Goal: Information Seeking & Learning: Learn about a topic

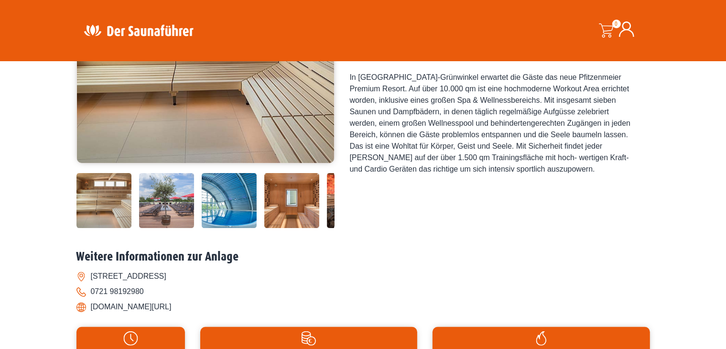
scroll to position [239, 0]
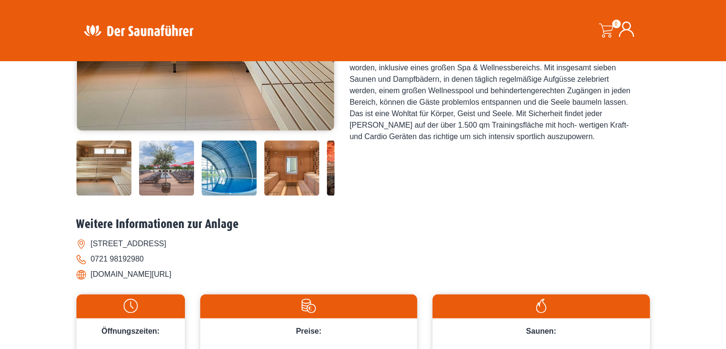
click at [280, 171] on img at bounding box center [291, 168] width 55 height 55
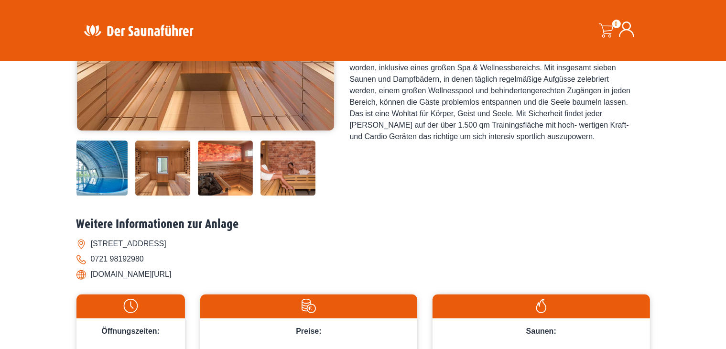
click at [238, 164] on img at bounding box center [225, 168] width 55 height 55
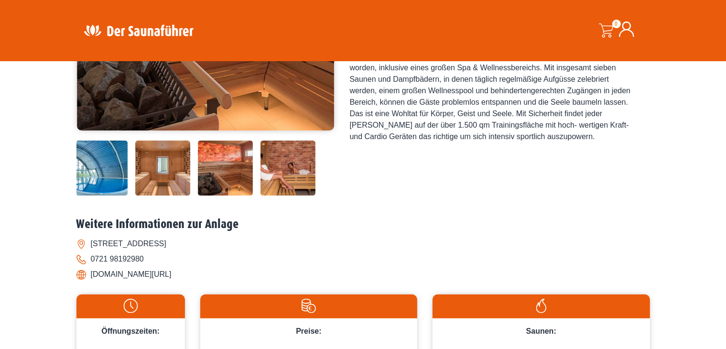
click at [274, 171] on img at bounding box center [288, 168] width 55 height 55
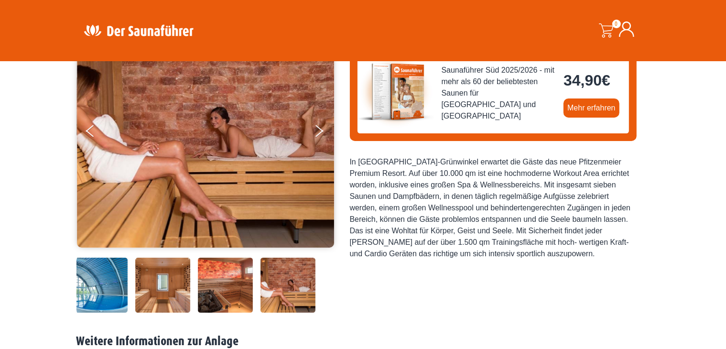
scroll to position [96, 0]
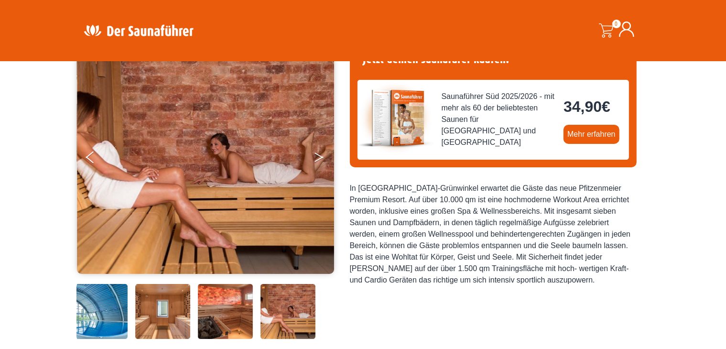
click at [316, 155] on button "Next" at bounding box center [326, 159] width 24 height 24
click at [321, 156] on icon "Next" at bounding box center [319, 159] width 9 height 6
click at [92, 158] on button "Previous" at bounding box center [98, 159] width 24 height 24
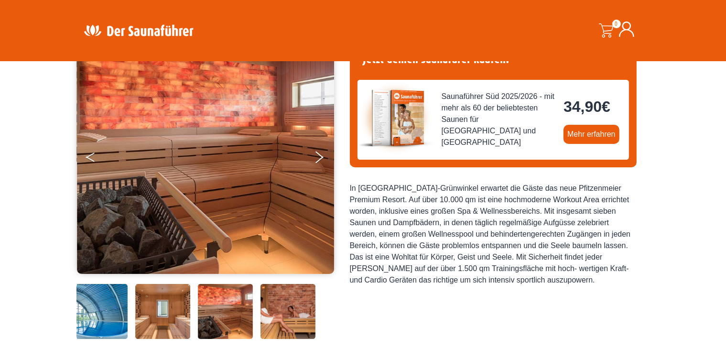
click at [92, 158] on button "Previous" at bounding box center [98, 159] width 24 height 24
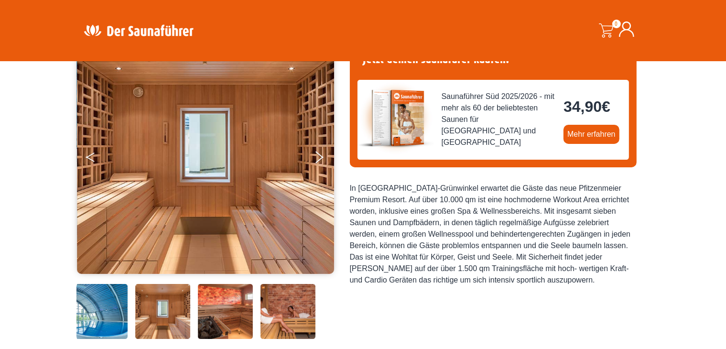
click at [92, 157] on button "Previous" at bounding box center [98, 159] width 24 height 24
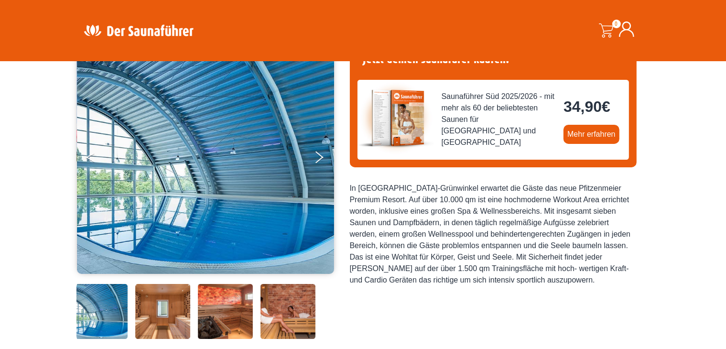
click at [92, 157] on button "Previous" at bounding box center [98, 159] width 24 height 24
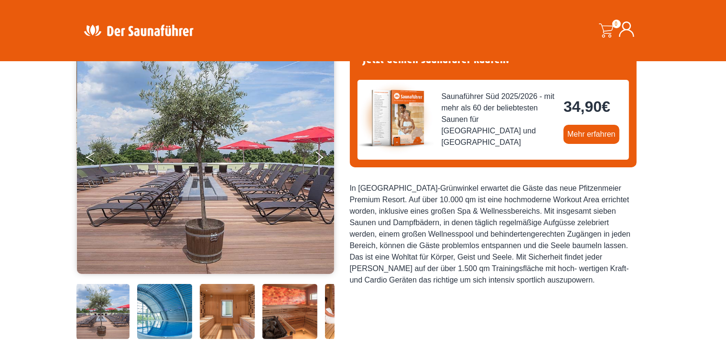
click at [92, 157] on button "Previous" at bounding box center [98, 159] width 24 height 24
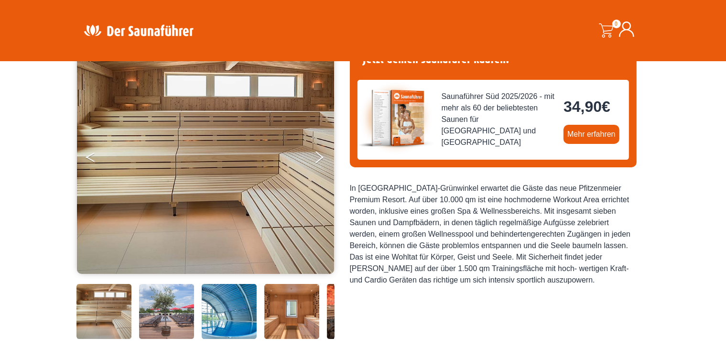
click at [92, 157] on button "Previous" at bounding box center [98, 159] width 24 height 24
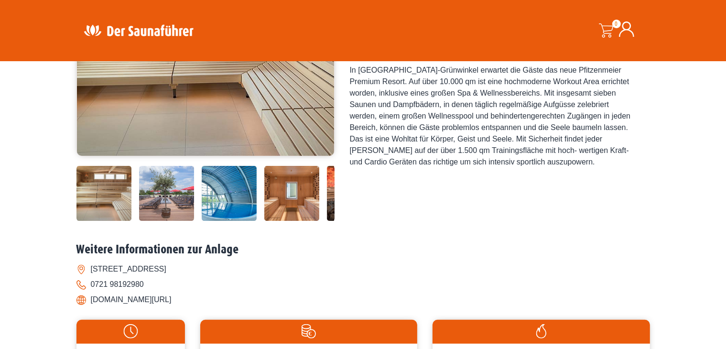
scroll to position [239, 0]
